Goal: Task Accomplishment & Management: Manage account settings

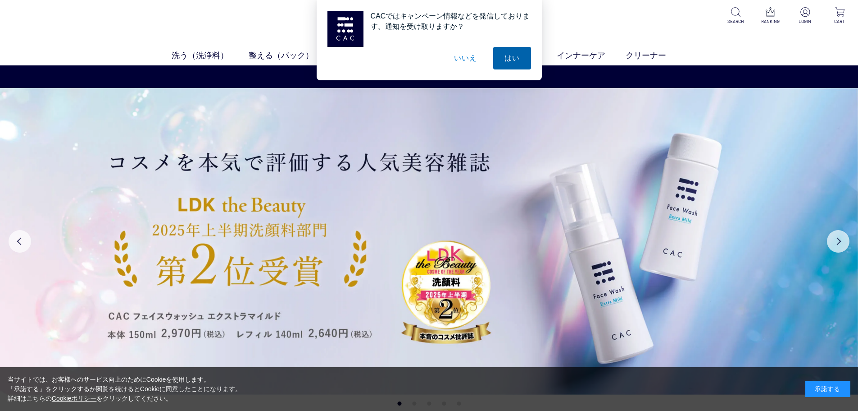
click at [512, 56] on button "はい" at bounding box center [512, 58] width 38 height 23
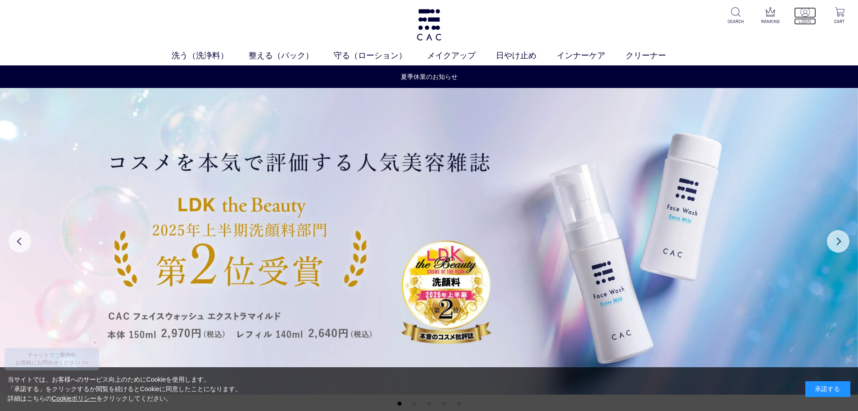
click at [807, 17] on p at bounding box center [805, 12] width 22 height 11
